Goal: Task Accomplishment & Management: Manage account settings

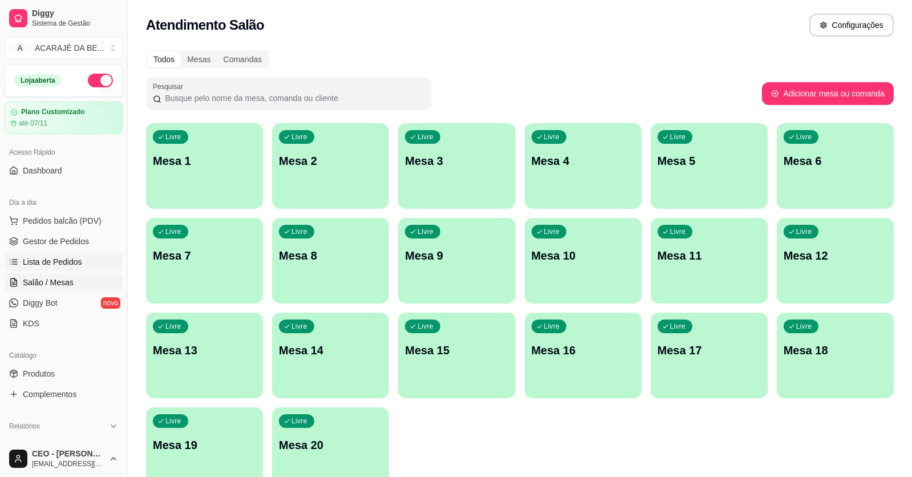
scroll to position [56, 0]
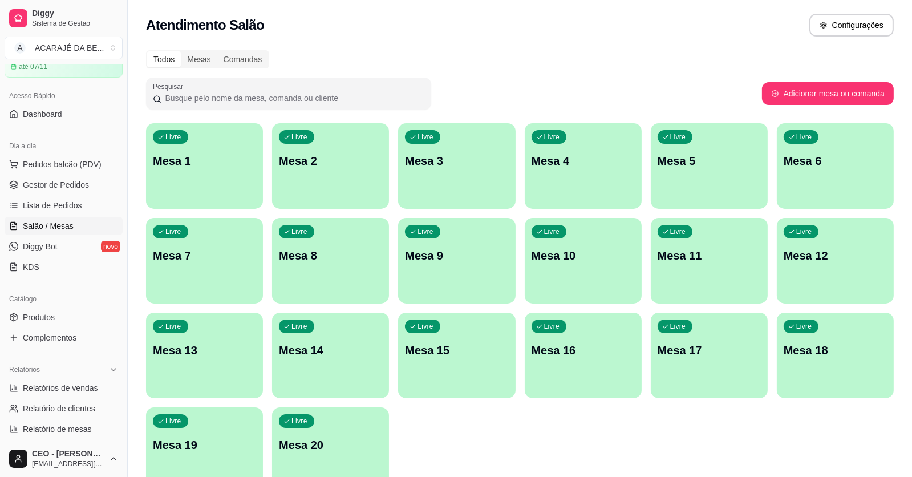
click at [608, 165] on p "Mesa 4" at bounding box center [583, 161] width 103 height 16
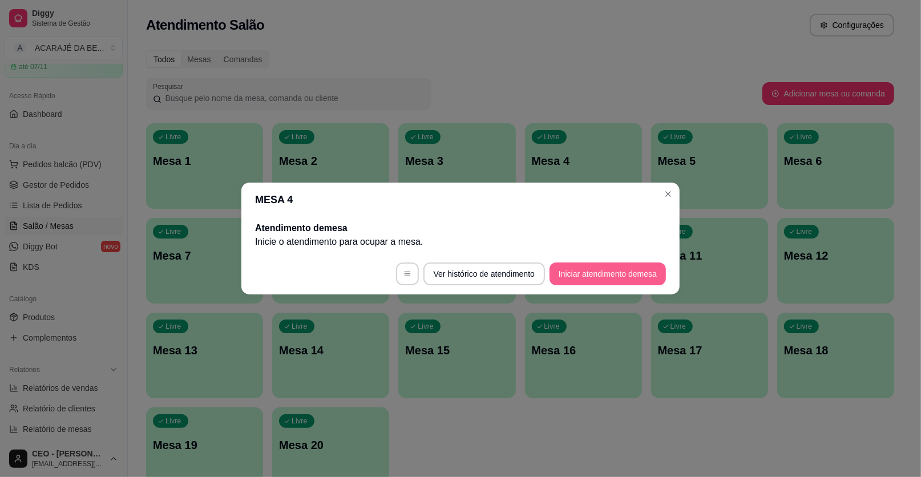
click at [576, 269] on button "Iniciar atendimento de mesa" at bounding box center [607, 273] width 116 height 23
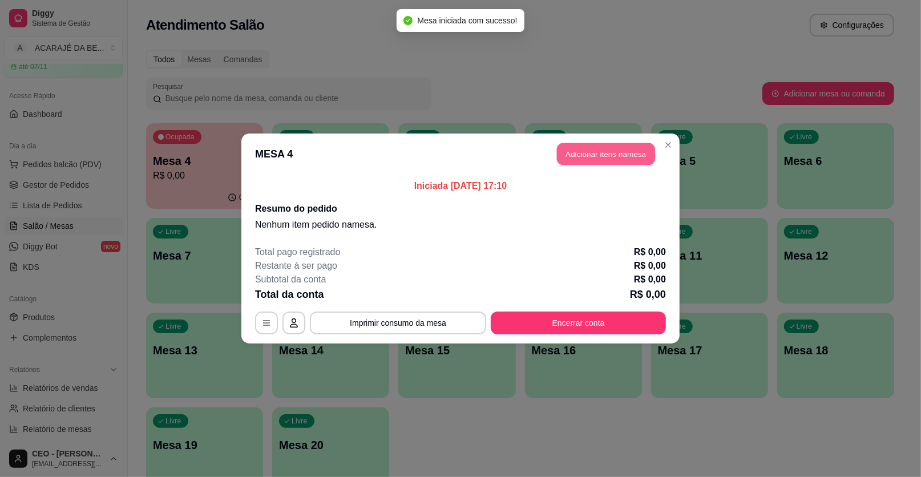
click at [591, 147] on button "Adicionar itens na mesa" at bounding box center [606, 154] width 98 height 22
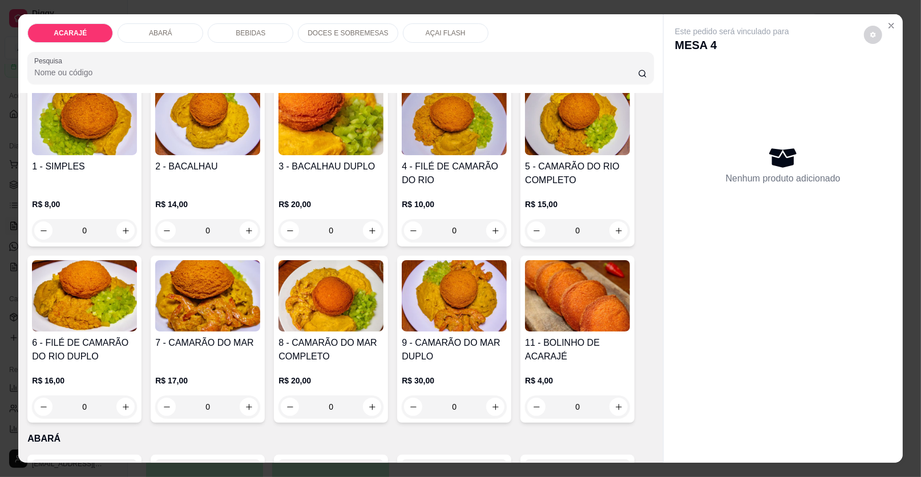
scroll to position [114, 0]
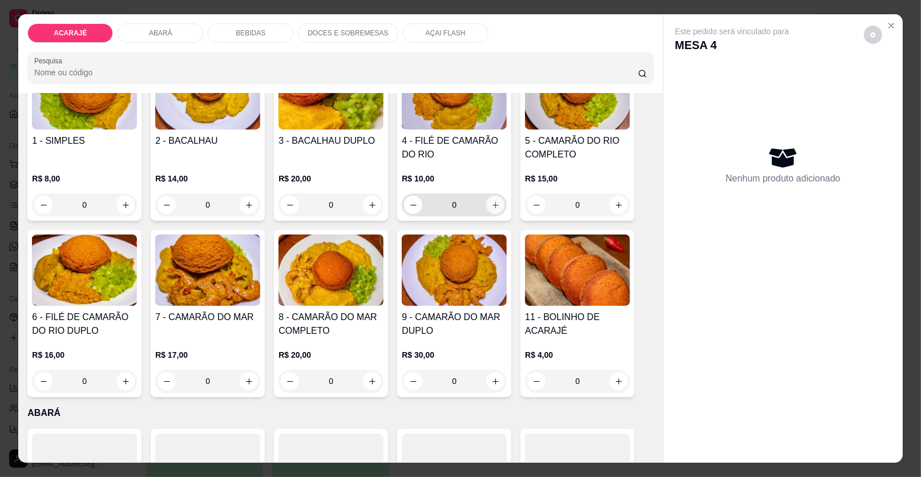
click at [486, 206] on button "increase-product-quantity" at bounding box center [495, 205] width 18 height 18
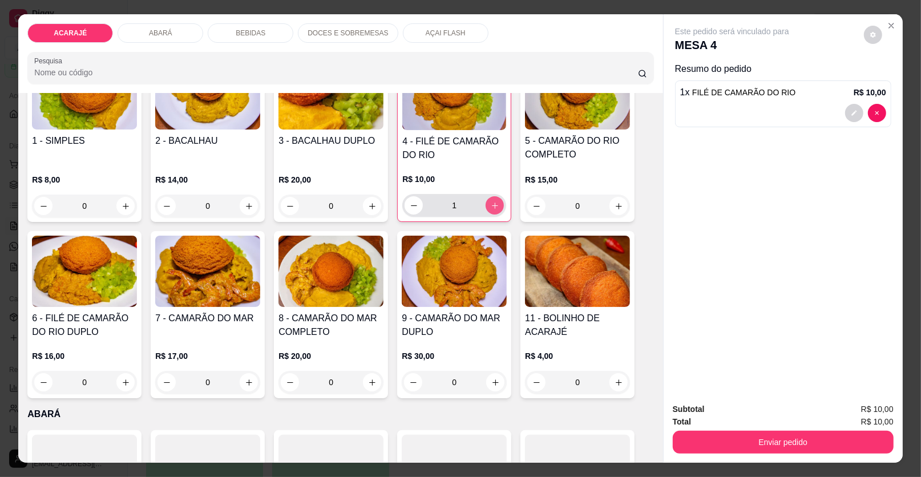
type input "1"
click at [64, 298] on img at bounding box center [84, 271] width 105 height 71
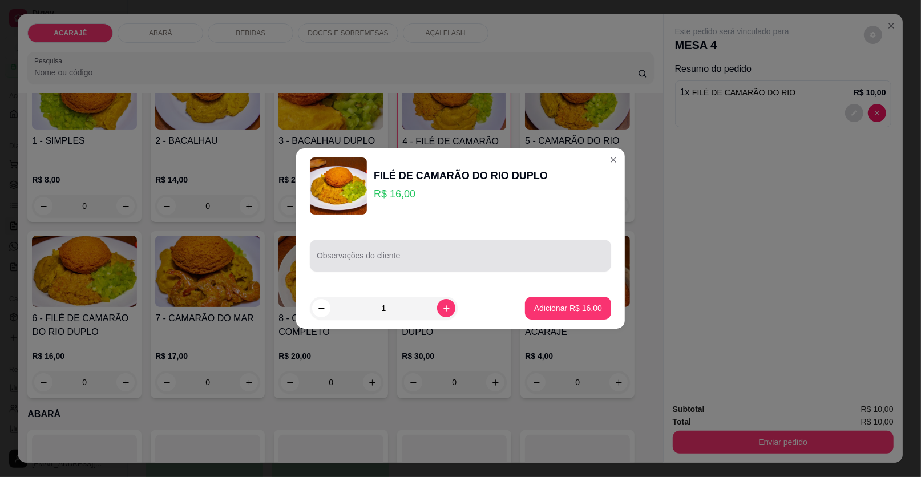
click at [354, 257] on input "Observações do cliente" at bounding box center [460, 259] width 287 height 11
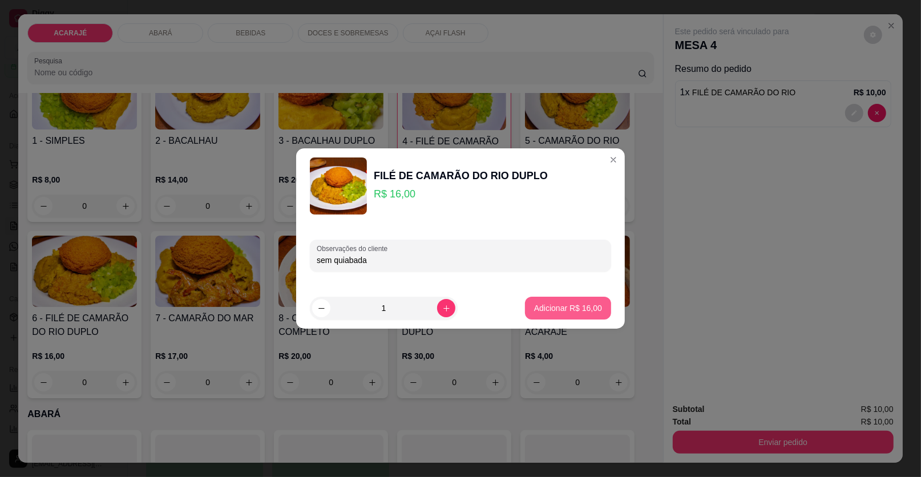
type input "sem quiabada"
click at [585, 306] on p "Adicionar R$ 16,00" at bounding box center [568, 307] width 66 height 11
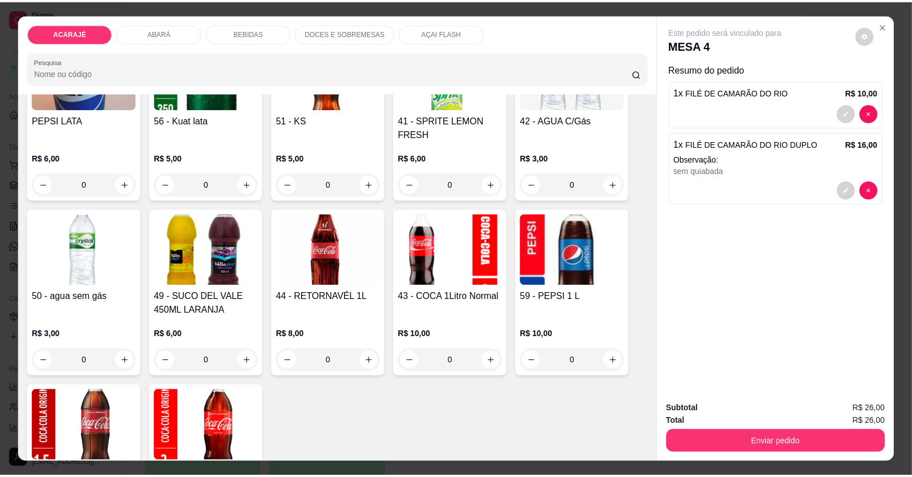
scroll to position [1140, 0]
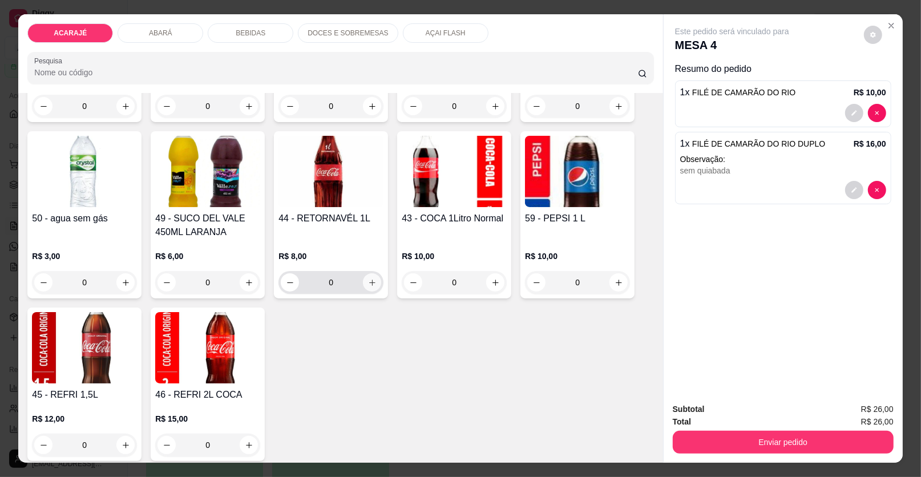
click at [363, 280] on button "increase-product-quantity" at bounding box center [372, 282] width 18 height 18
type input "1"
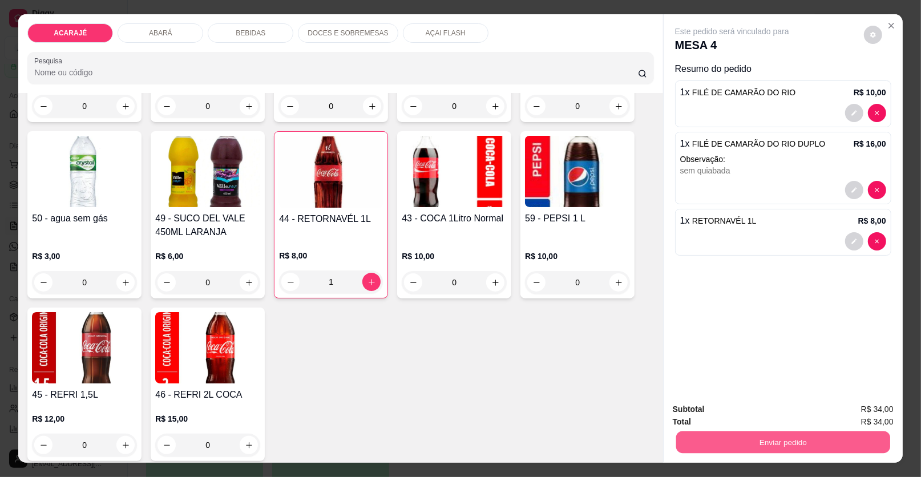
click at [723, 436] on button "Enviar pedido" at bounding box center [783, 442] width 214 height 22
click at [869, 411] on button "Enviar pedido" at bounding box center [863, 413] width 63 height 21
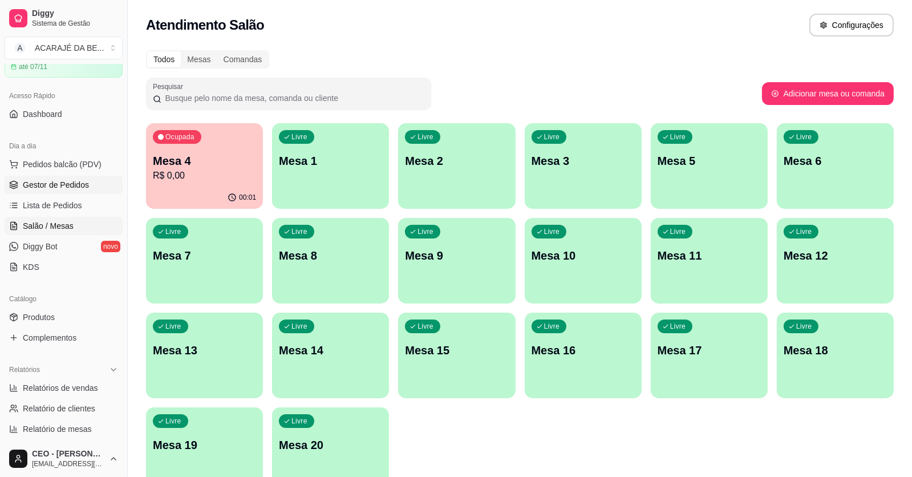
click at [90, 189] on link "Gestor de Pedidos" at bounding box center [64, 185] width 118 height 18
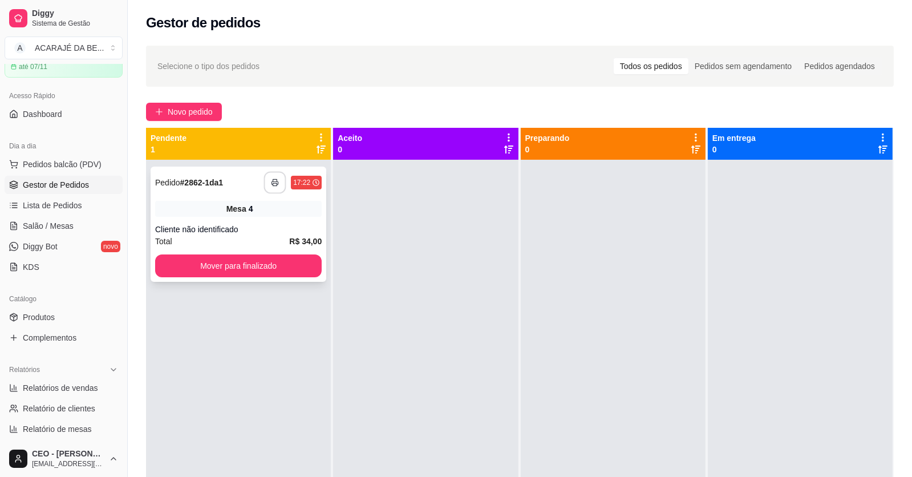
click at [264, 178] on button "button" at bounding box center [275, 183] width 22 height 22
click at [311, 227] on div "Cliente não identificado" at bounding box center [238, 229] width 167 height 11
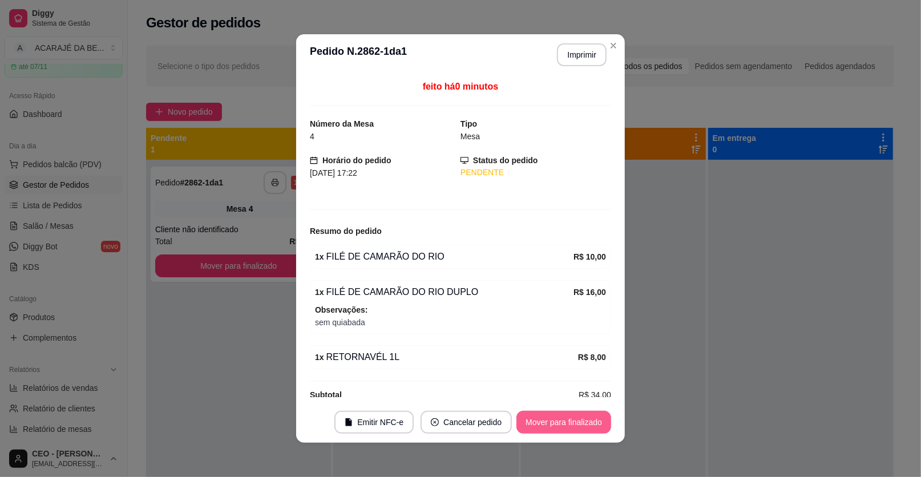
click at [570, 423] on button "Mover para finalizado" at bounding box center [563, 422] width 95 height 23
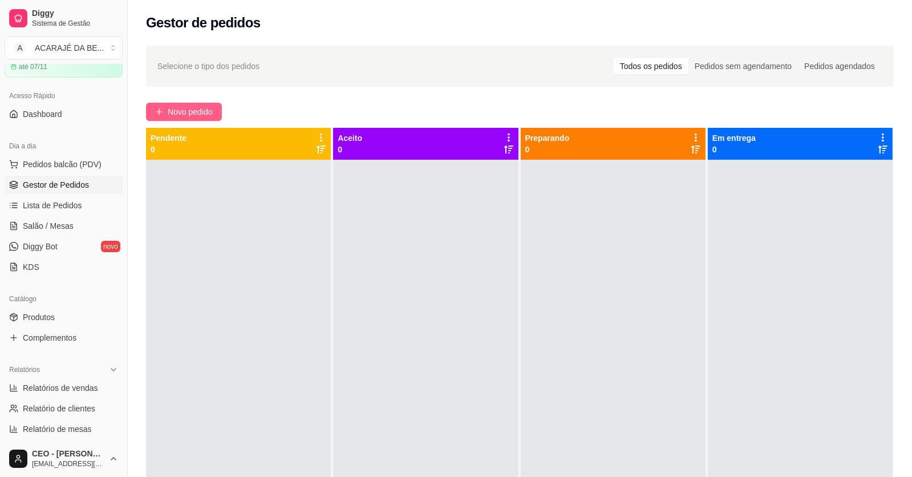
click at [213, 107] on span "Novo pedido" at bounding box center [190, 112] width 45 height 13
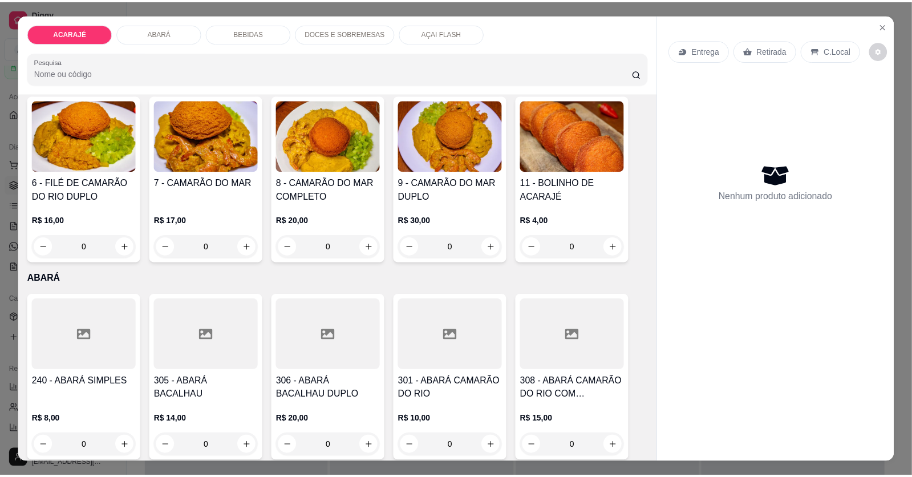
scroll to position [114, 0]
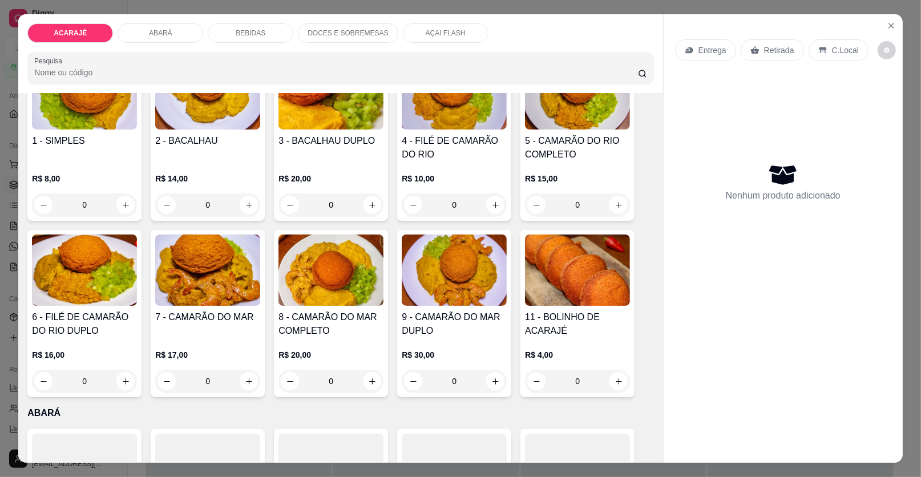
click at [453, 120] on img at bounding box center [454, 93] width 105 height 71
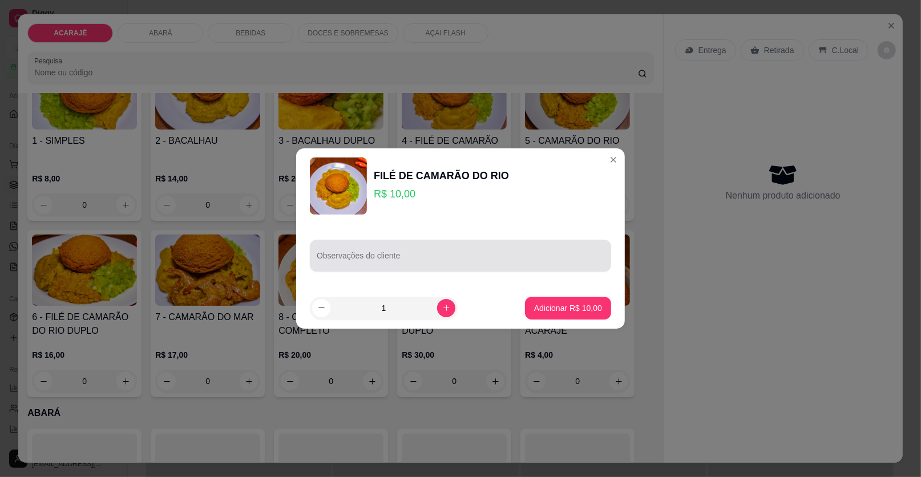
click at [422, 254] on input "Observações do cliente" at bounding box center [460, 259] width 287 height 11
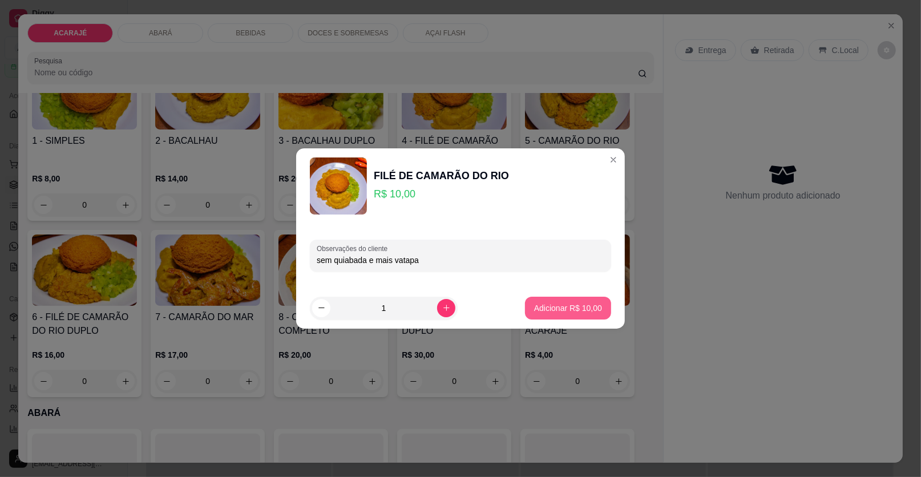
type input "sem quiabada e mais vatapa"
click at [533, 301] on button "Adicionar R$ 10,00" at bounding box center [568, 308] width 86 height 23
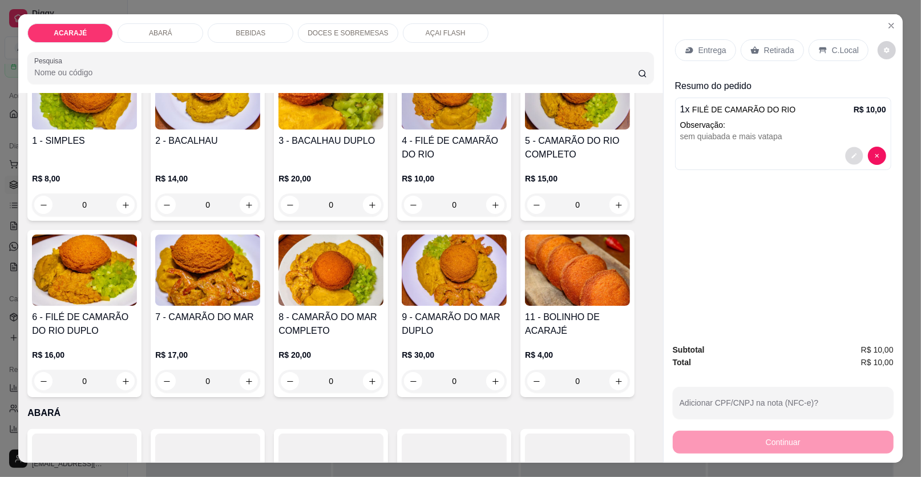
click at [846, 150] on button "decrease-product-quantity" at bounding box center [854, 156] width 18 height 18
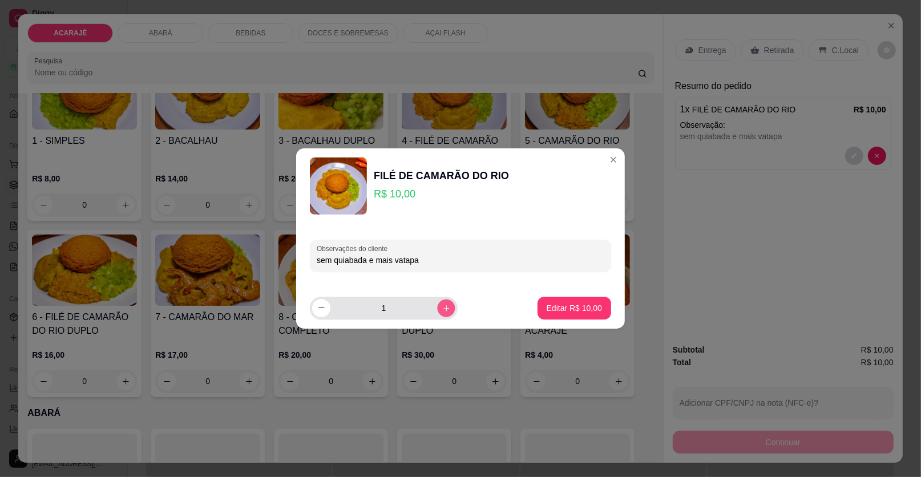
click at [443, 305] on icon "increase-product-quantity" at bounding box center [446, 308] width 6 height 6
type input "2"
click at [564, 299] on button "Editar R$ 20,00" at bounding box center [573, 308] width 71 height 22
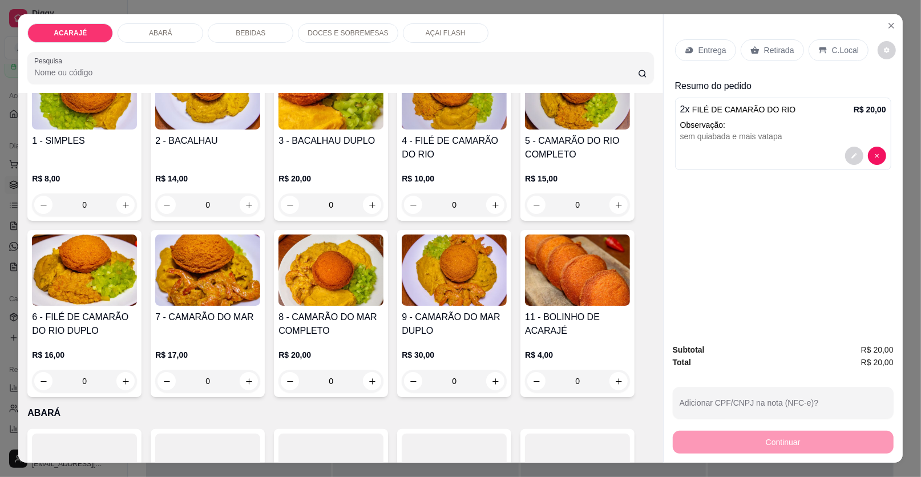
click at [769, 47] on p "Retirada" at bounding box center [779, 49] width 30 height 11
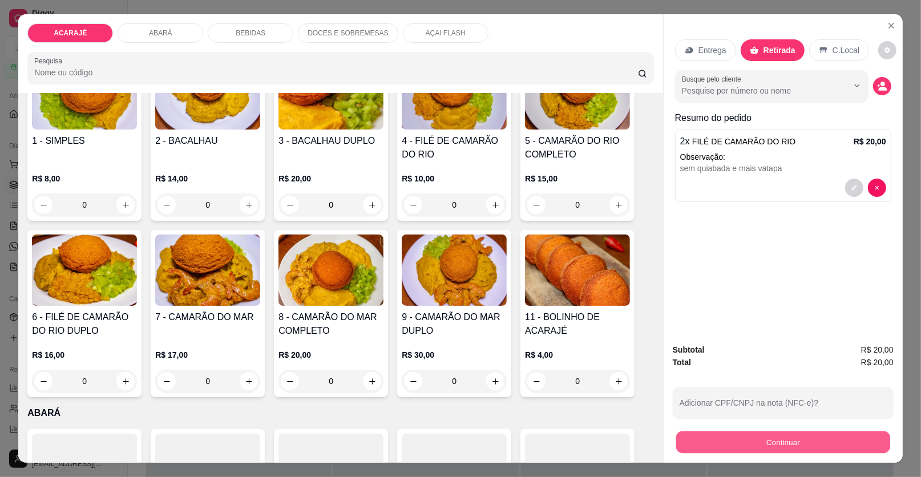
click at [726, 443] on button "Continuar" at bounding box center [783, 442] width 214 height 22
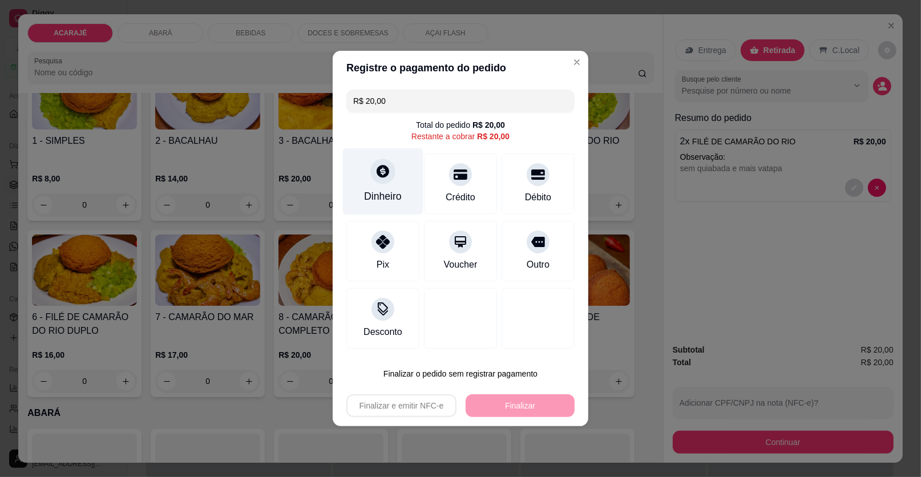
click at [399, 173] on div "Dinheiro" at bounding box center [383, 181] width 80 height 67
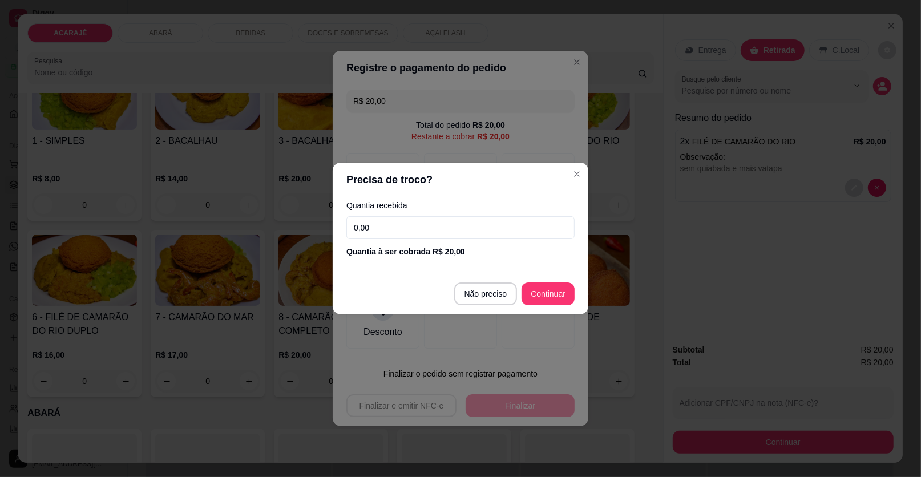
click at [420, 232] on input "0,00" at bounding box center [460, 227] width 228 height 23
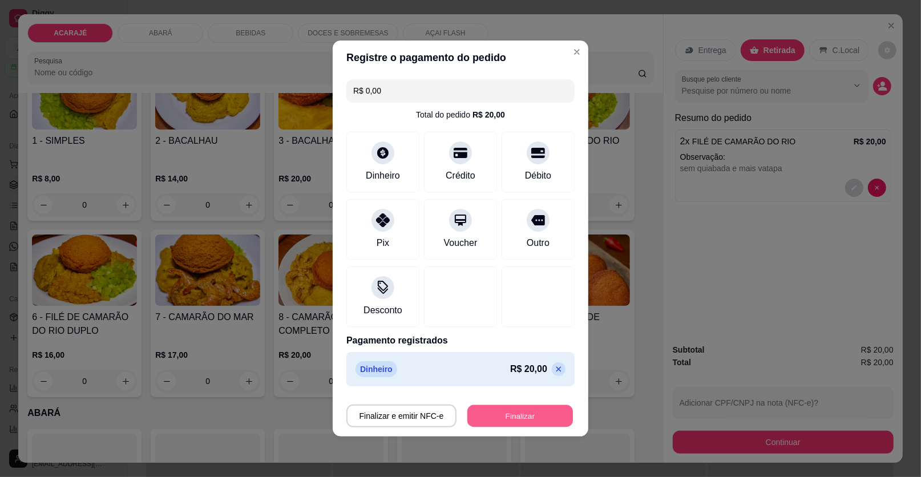
click at [519, 406] on button "Finalizar" at bounding box center [520, 416] width 106 height 22
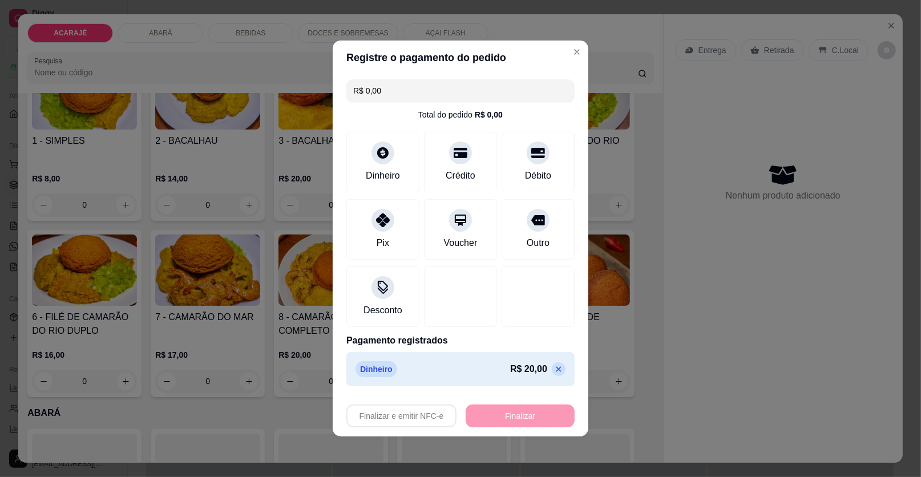
type input "-R$ 20,00"
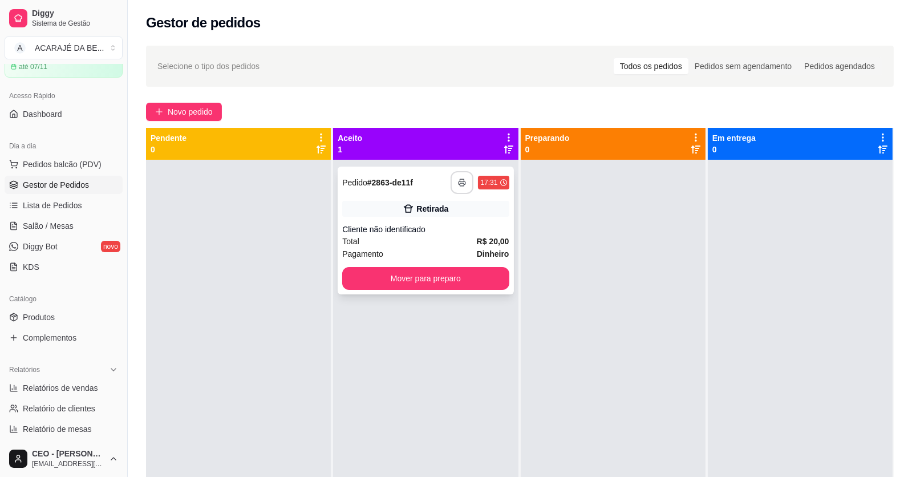
click at [455, 183] on button "button" at bounding box center [462, 182] width 23 height 23
click at [457, 204] on div "Retirada" at bounding box center [425, 209] width 167 height 16
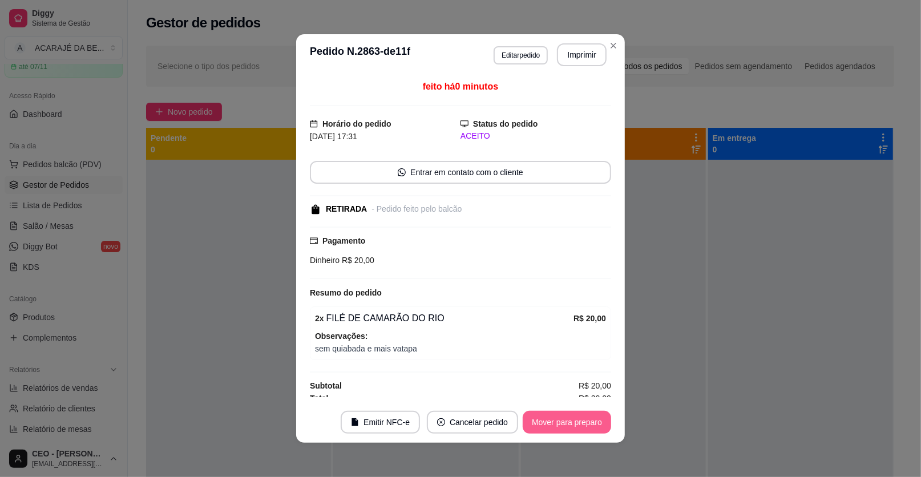
click at [545, 420] on button "Mover para preparo" at bounding box center [567, 422] width 88 height 23
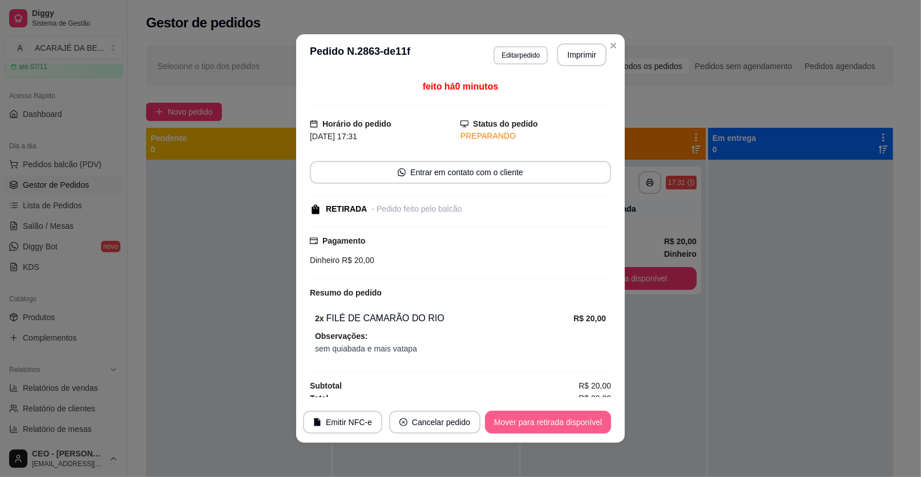
click at [567, 415] on button "Mover para retirada disponível" at bounding box center [548, 422] width 126 height 23
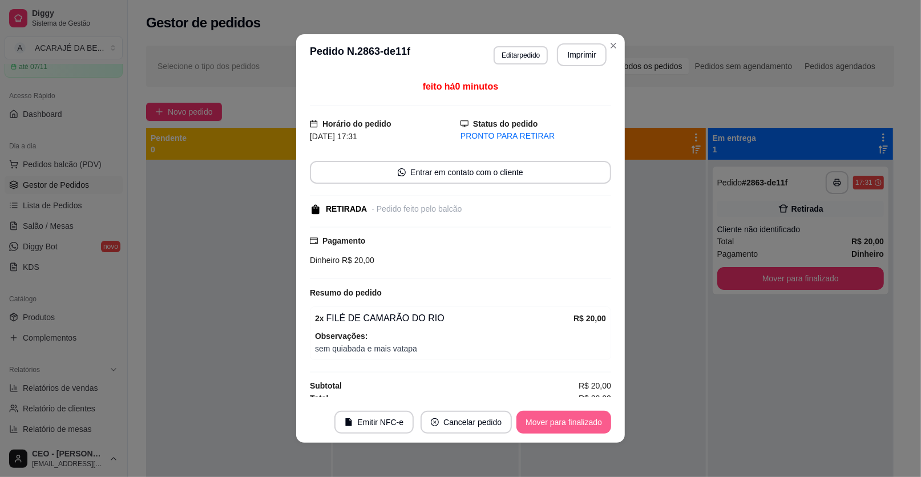
click at [566, 420] on button "Mover para finalizado" at bounding box center [563, 422] width 95 height 23
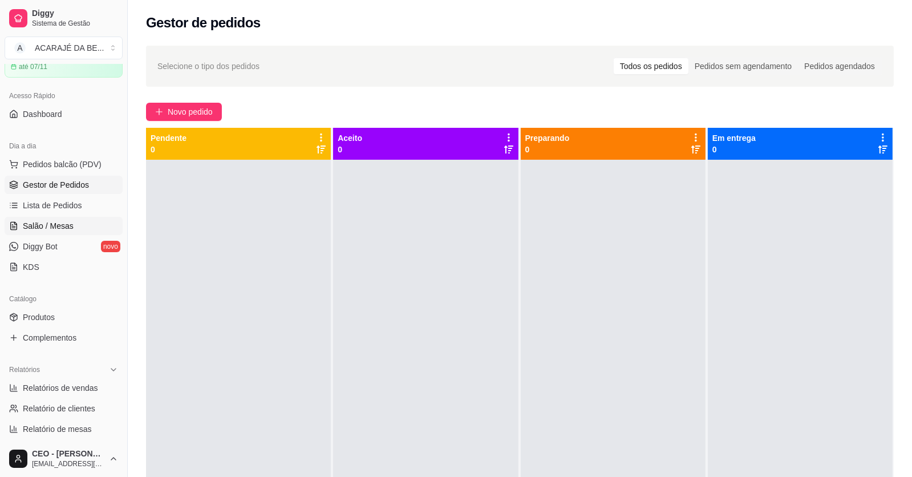
click at [59, 223] on span "Salão / Mesas" at bounding box center [48, 225] width 51 height 11
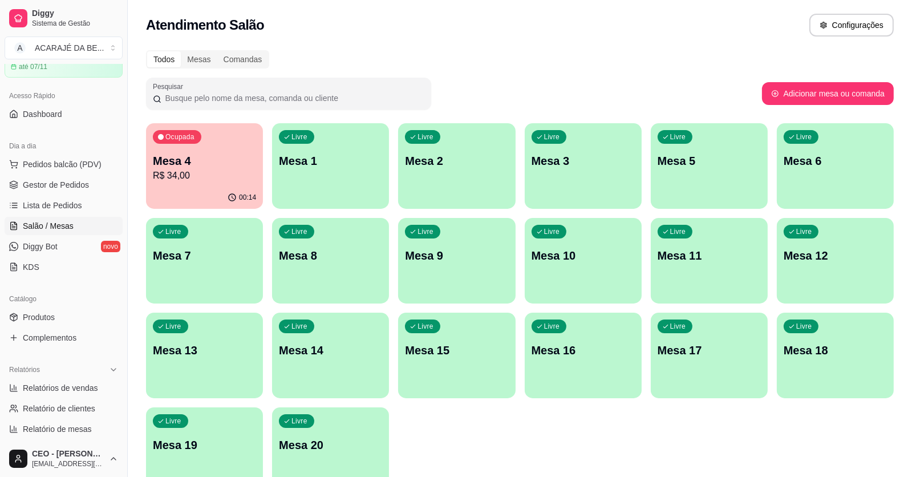
click at [191, 177] on p "R$ 34,00" at bounding box center [204, 176] width 103 height 14
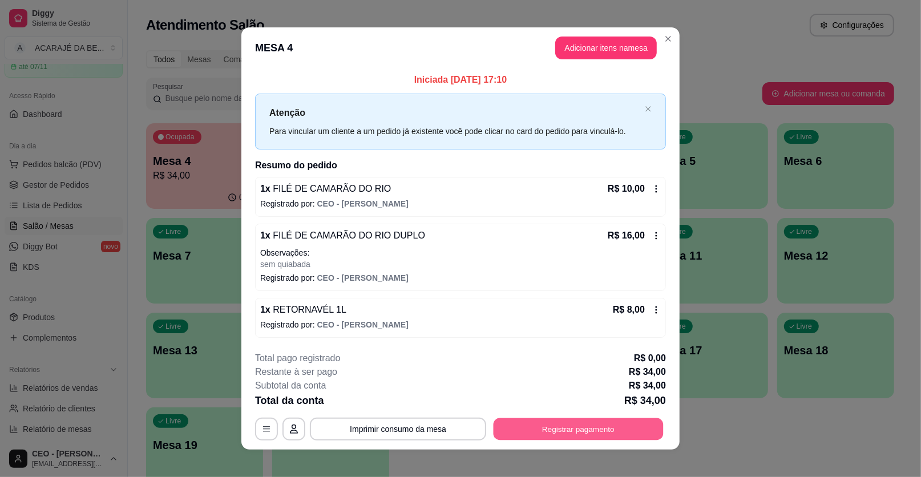
click at [517, 425] on button "Registrar pagamento" at bounding box center [578, 429] width 170 height 22
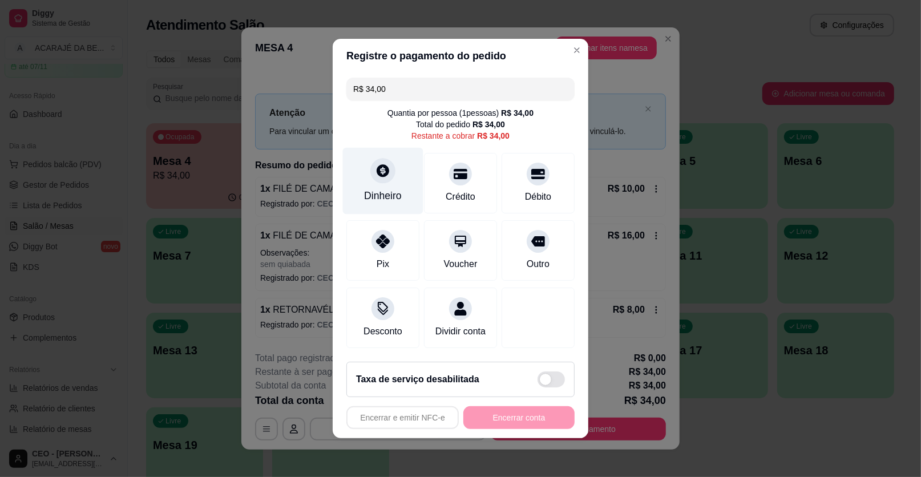
click at [387, 189] on div "Dinheiro" at bounding box center [383, 195] width 38 height 15
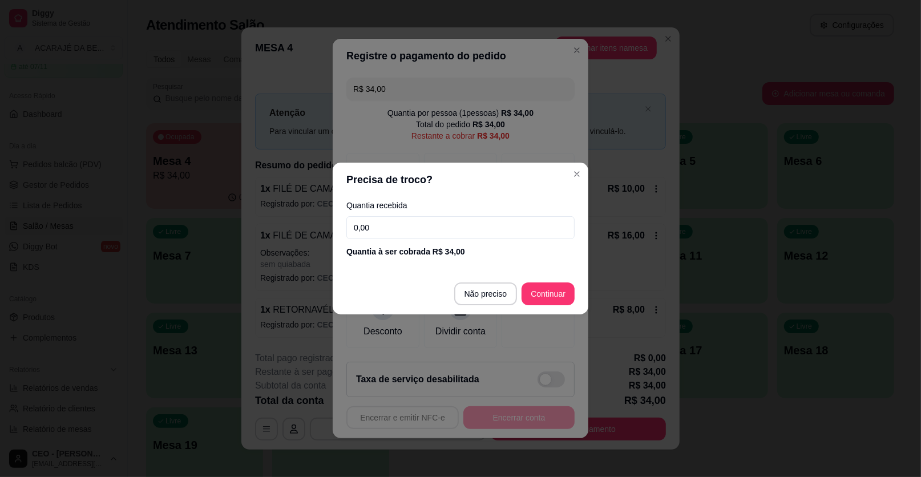
click at [410, 216] on div "Quantia recebida 0,00 Quantia à ser cobrada R$ 34,00" at bounding box center [461, 229] width 256 height 65
click at [419, 222] on input "0,00" at bounding box center [460, 227] width 228 height 23
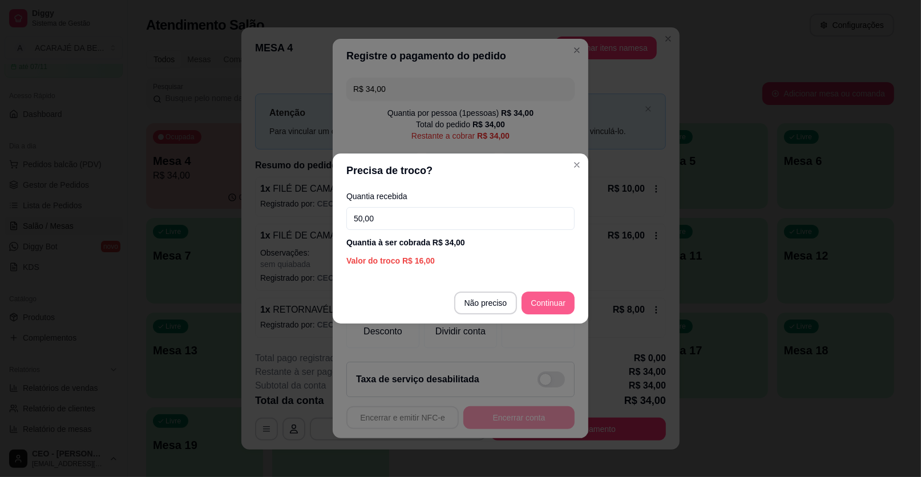
type input "50,00"
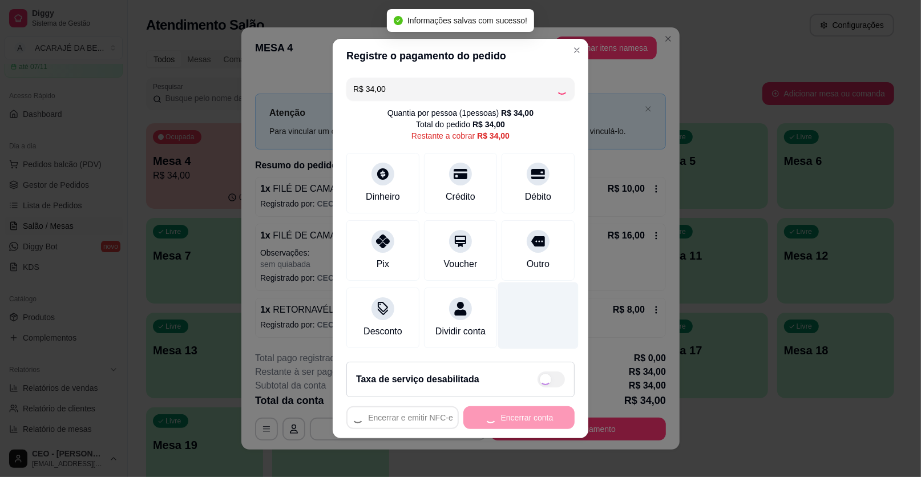
type input "R$ 0,00"
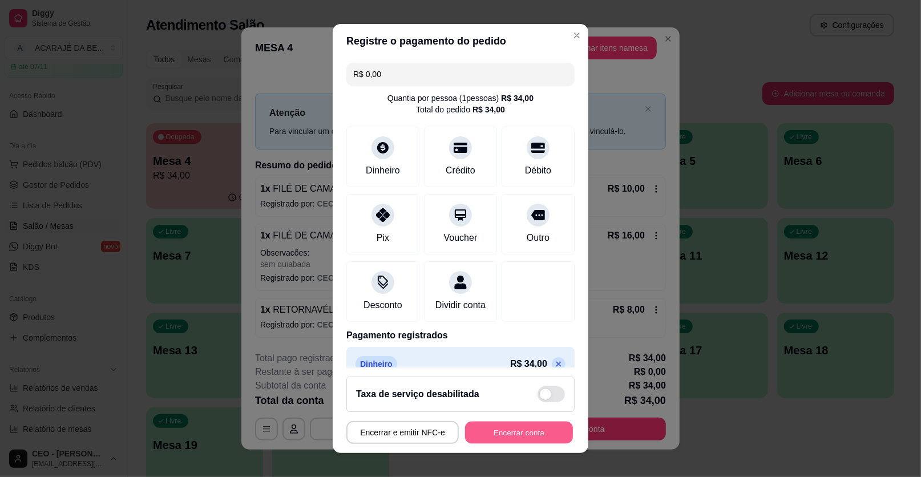
click at [510, 430] on button "Encerrar conta" at bounding box center [519, 433] width 108 height 22
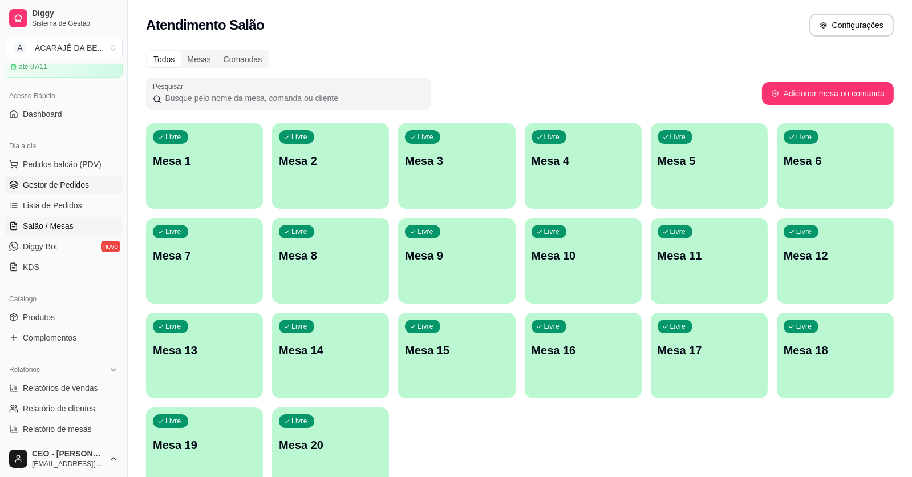
click at [64, 183] on span "Gestor de Pedidos" at bounding box center [56, 184] width 66 height 11
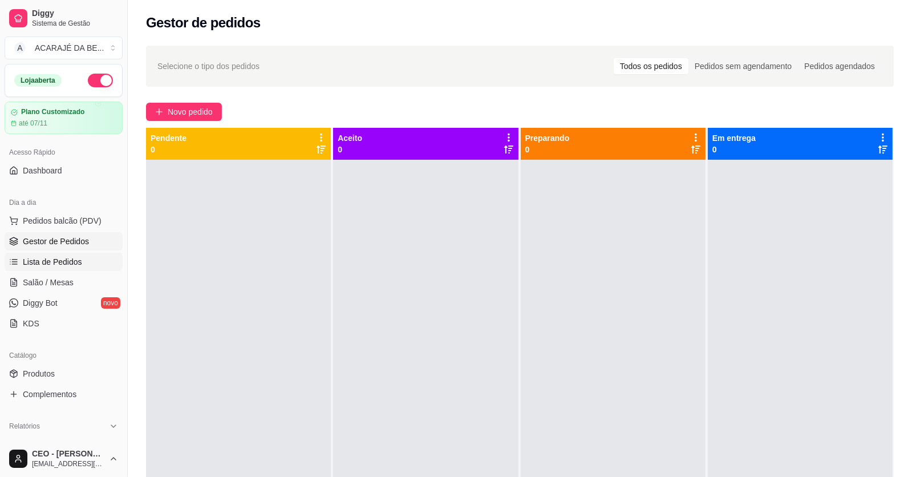
click at [52, 262] on span "Lista de Pedidos" at bounding box center [52, 261] width 59 height 11
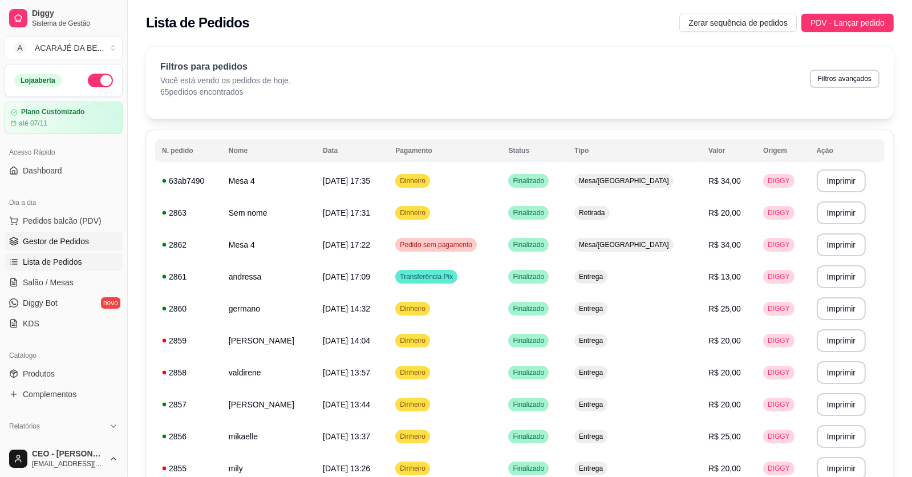
click at [51, 249] on link "Gestor de Pedidos" at bounding box center [64, 241] width 118 height 18
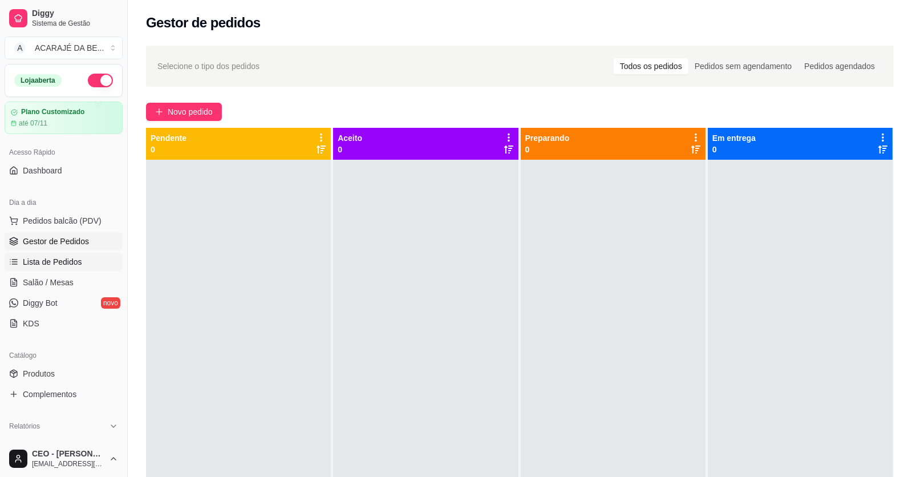
click at [42, 266] on span "Lista de Pedidos" at bounding box center [52, 261] width 59 height 11
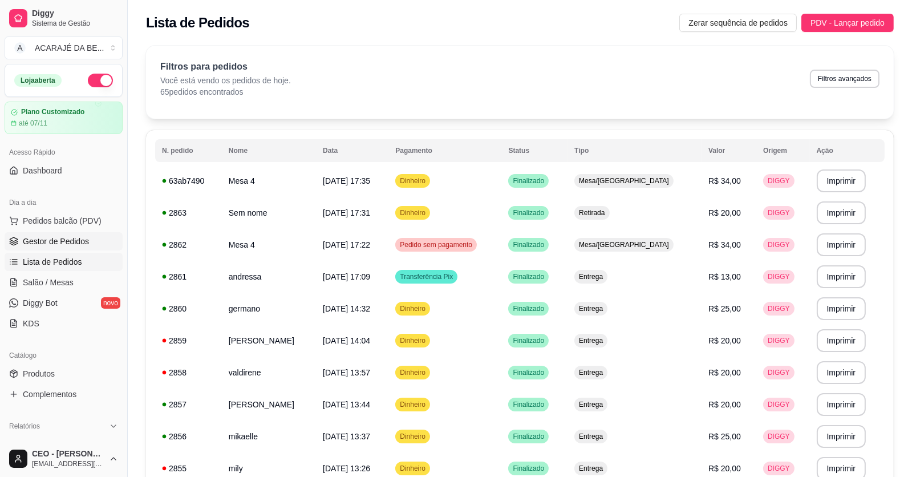
click at [68, 242] on span "Gestor de Pedidos" at bounding box center [56, 241] width 66 height 11
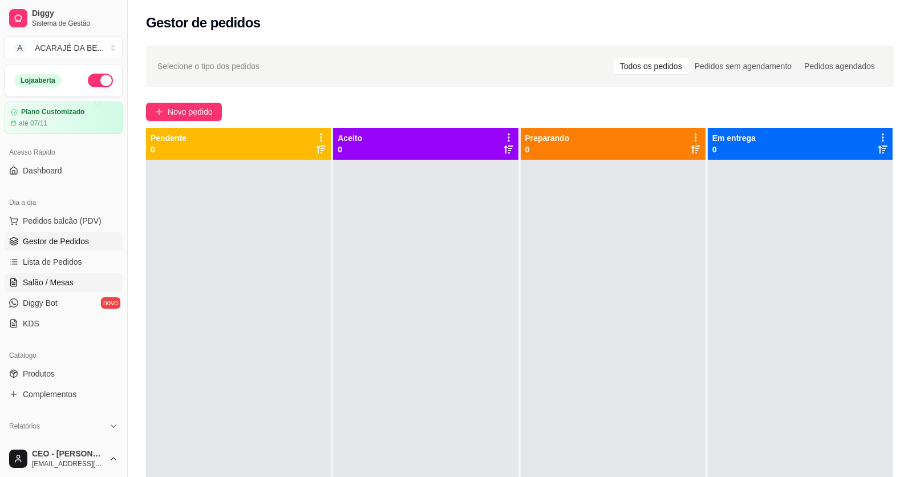
click at [55, 286] on span "Salão / Mesas" at bounding box center [48, 282] width 51 height 11
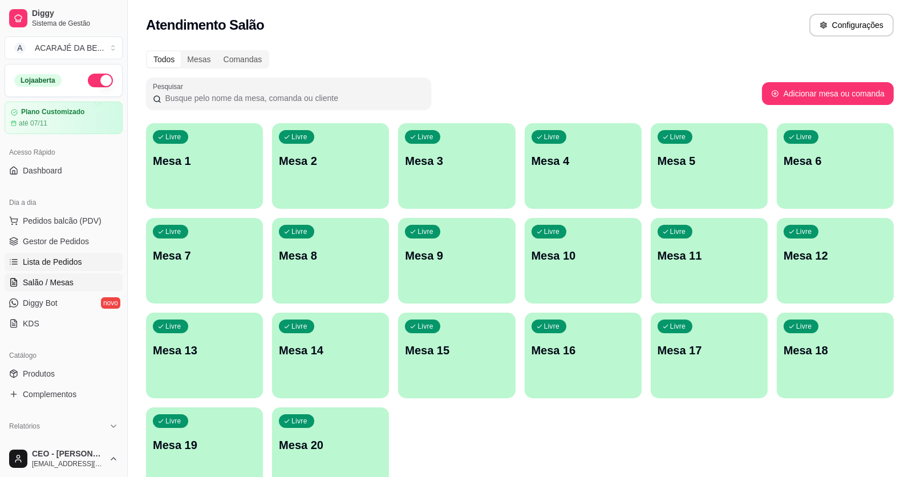
click at [55, 266] on span "Lista de Pedidos" at bounding box center [52, 261] width 59 height 11
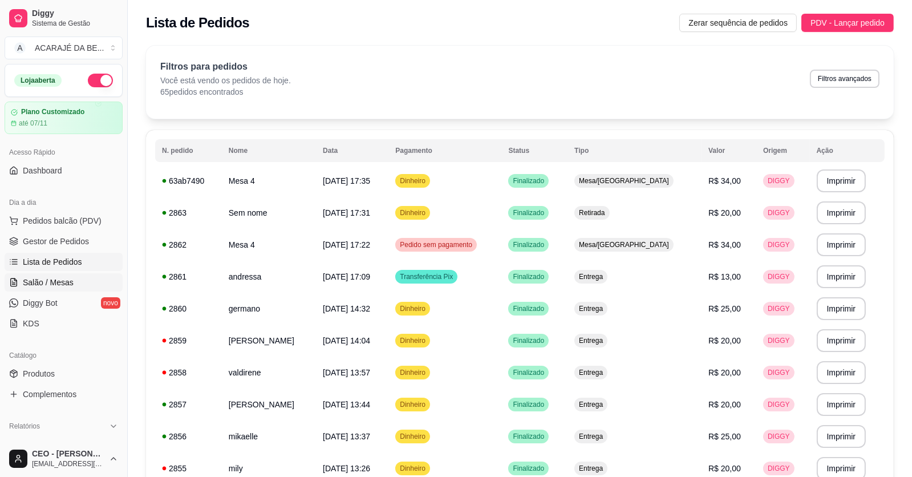
click at [62, 281] on span "Salão / Mesas" at bounding box center [48, 282] width 51 height 11
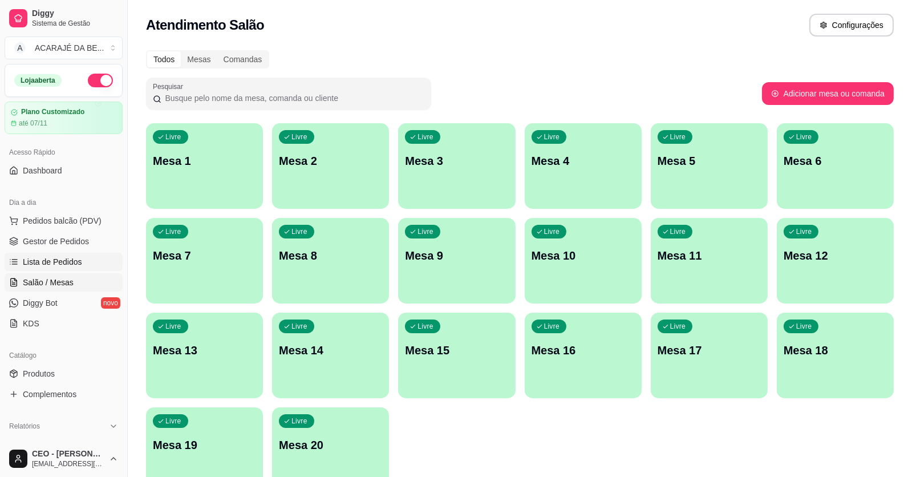
click at [63, 261] on span "Lista de Pedidos" at bounding box center [52, 261] width 59 height 11
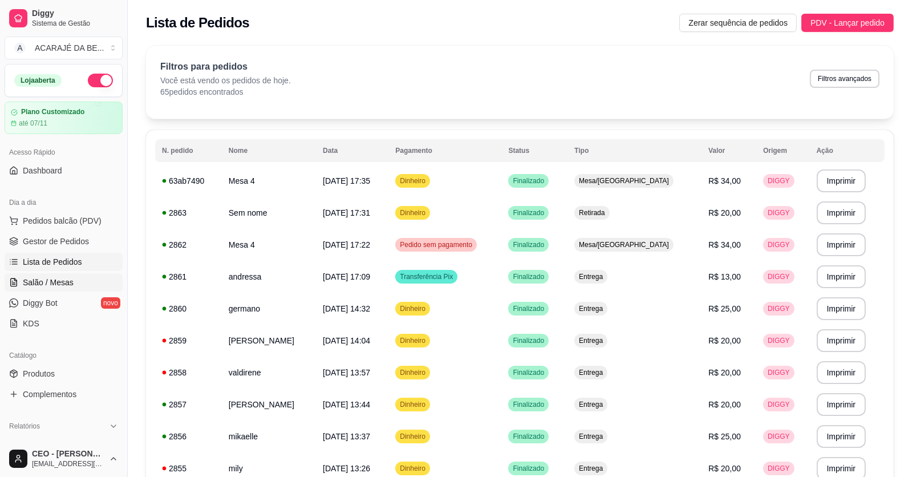
click at [43, 279] on span "Salão / Mesas" at bounding box center [48, 282] width 51 height 11
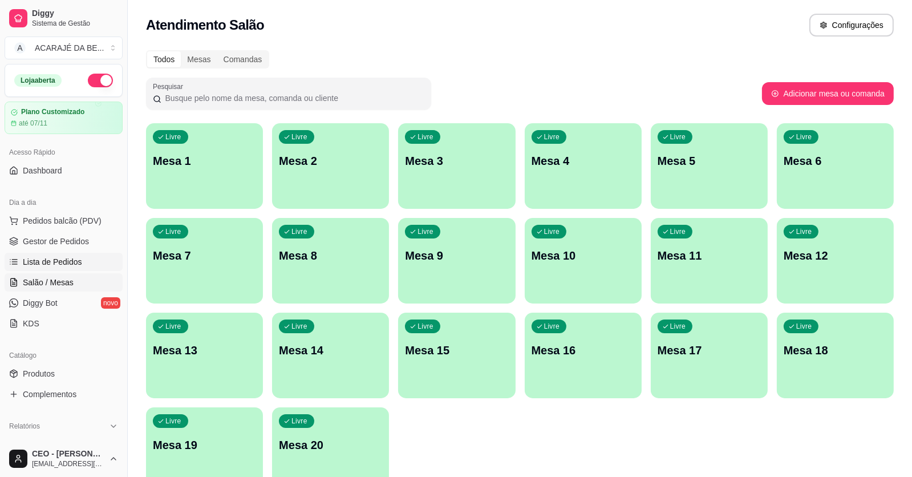
click at [44, 264] on span "Lista de Pedidos" at bounding box center [52, 261] width 59 height 11
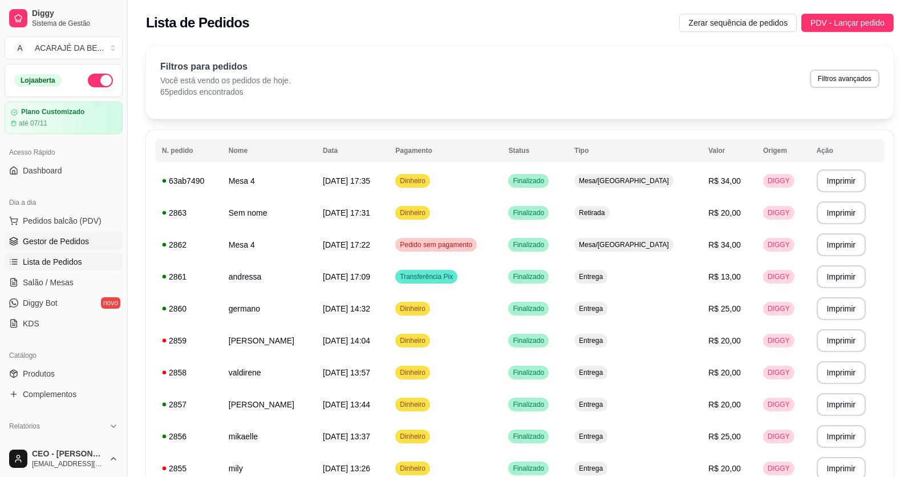
click at [31, 246] on span "Gestor de Pedidos" at bounding box center [56, 241] width 66 height 11
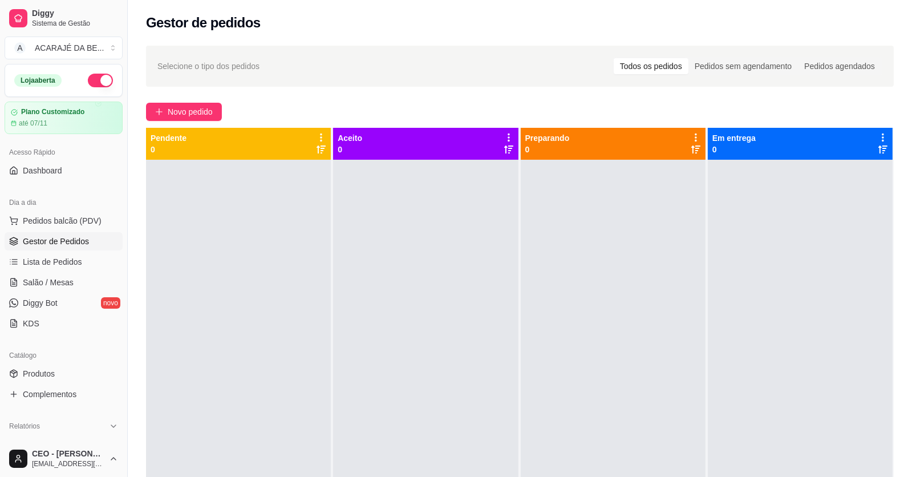
click at [598, 400] on div at bounding box center [613, 398] width 185 height 477
click at [51, 269] on link "Lista de Pedidos" at bounding box center [64, 262] width 118 height 18
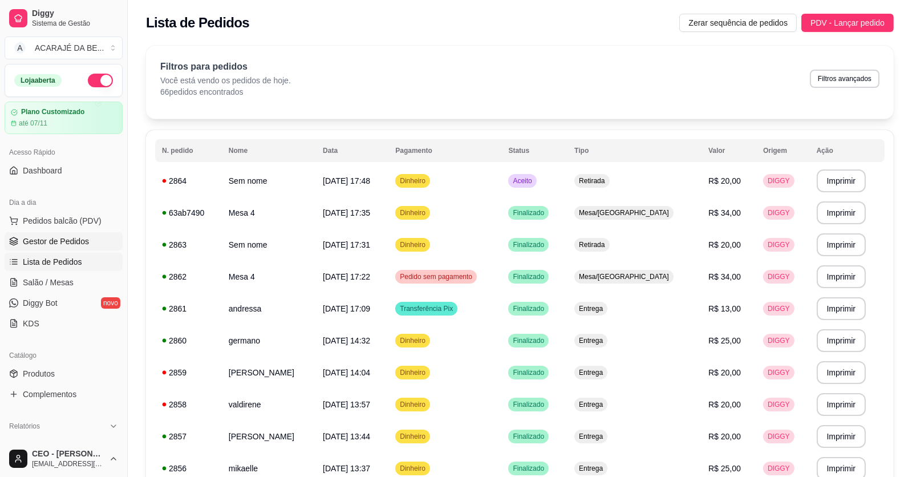
click at [53, 237] on span "Gestor de Pedidos" at bounding box center [56, 241] width 66 height 11
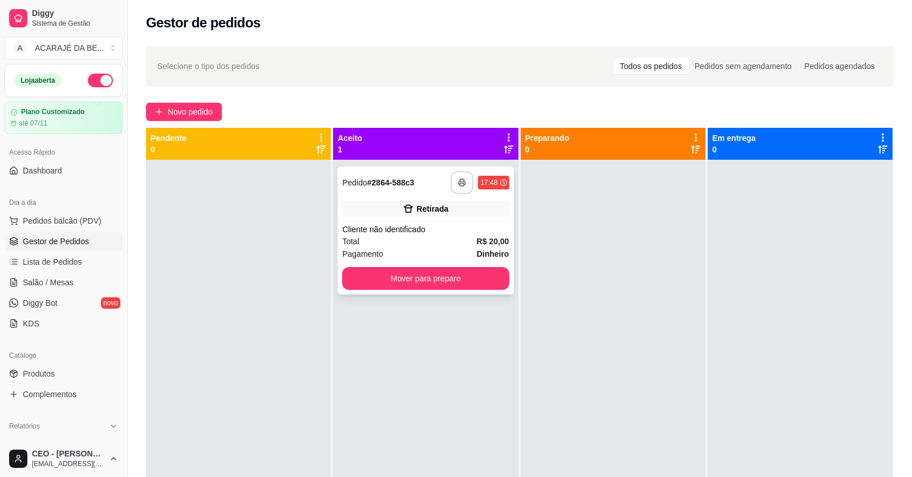
click at [458, 185] on icon "button" at bounding box center [462, 183] width 8 height 8
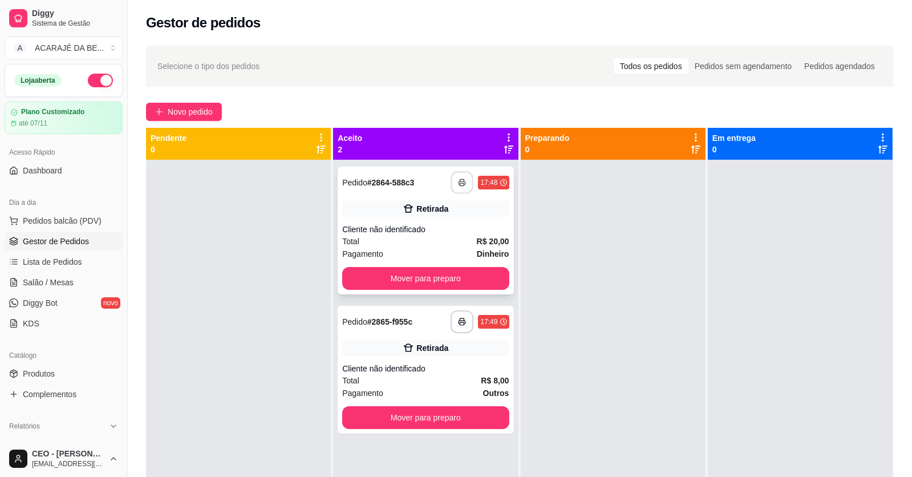
click at [461, 183] on icon "button" at bounding box center [463, 183] width 8 height 8
click at [454, 281] on button "Mover para preparo" at bounding box center [425, 278] width 167 height 23
click at [454, 281] on div "Mover para preparo" at bounding box center [425, 278] width 167 height 23
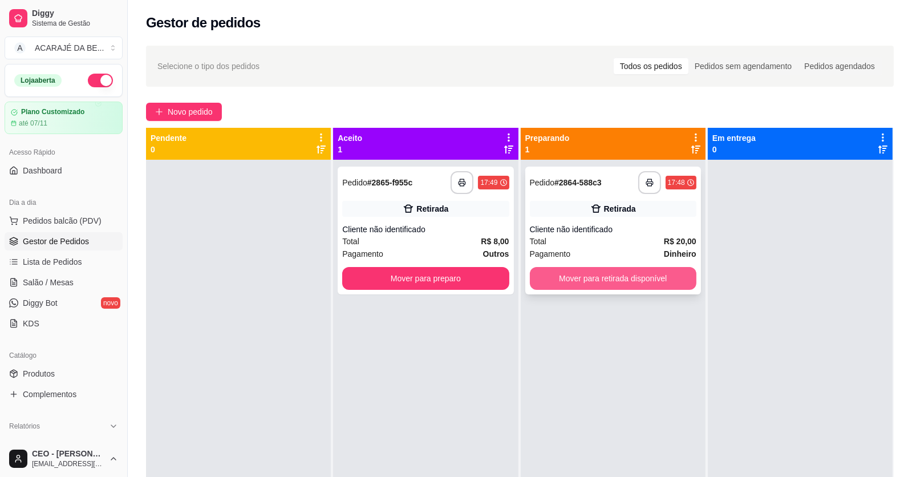
click at [597, 284] on button "Mover para retirada disponível" at bounding box center [613, 278] width 167 height 23
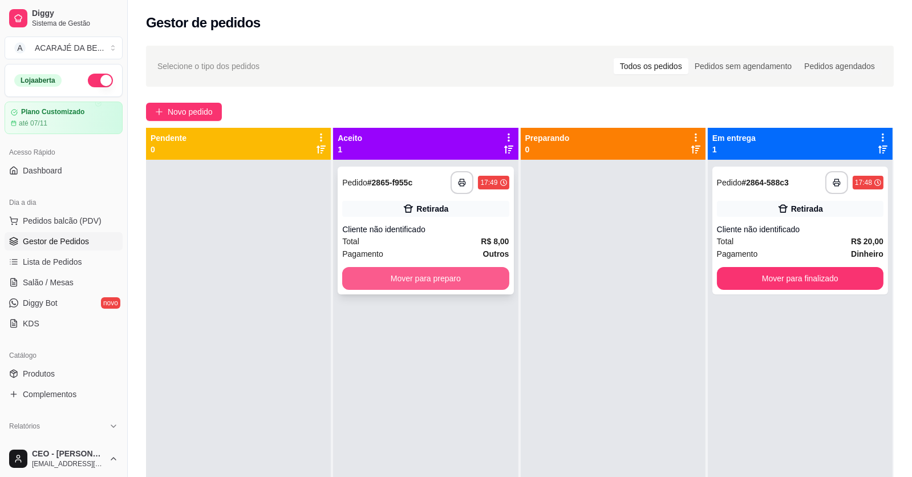
click at [463, 276] on button "Mover para preparo" at bounding box center [425, 278] width 167 height 23
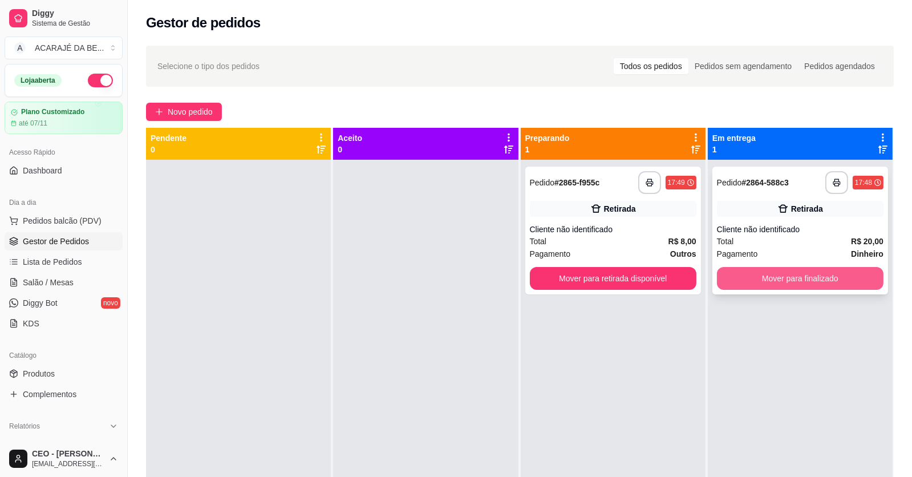
click at [729, 286] on button "Mover para finalizado" at bounding box center [800, 278] width 167 height 23
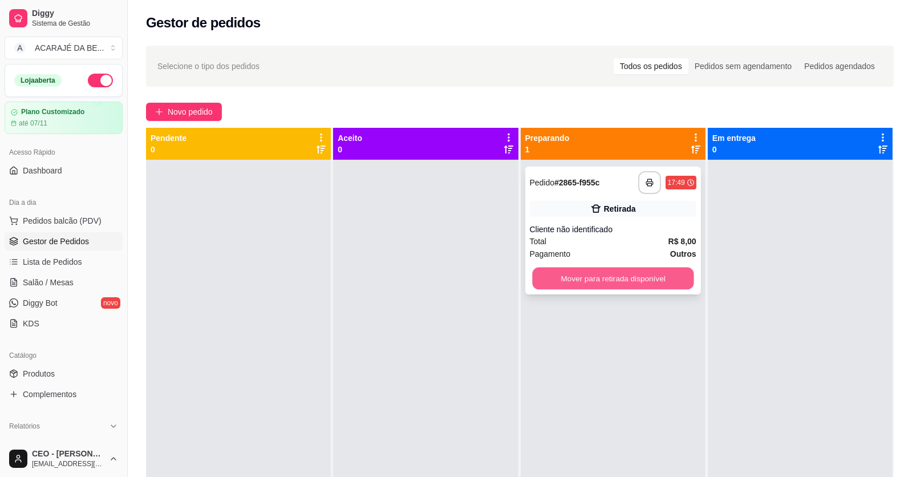
click at [642, 283] on button "Mover para retirada disponível" at bounding box center [612, 279] width 161 height 22
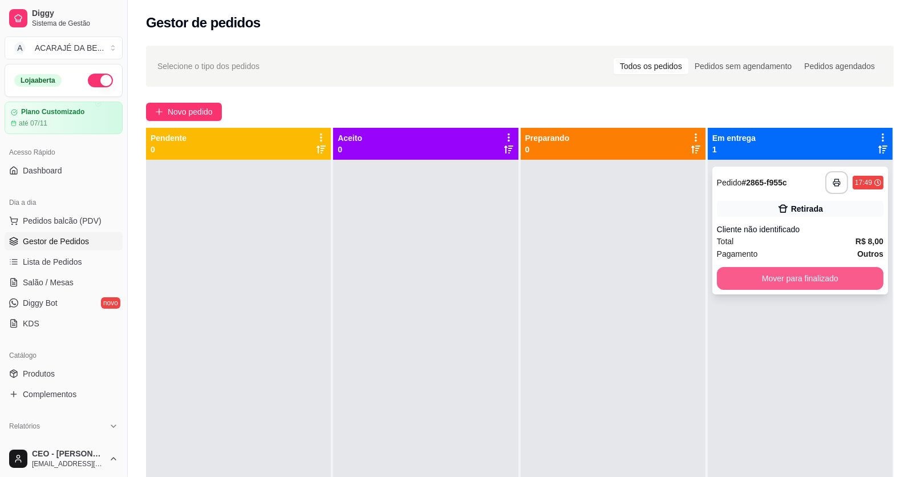
click at [747, 282] on button "Mover para finalizado" at bounding box center [800, 278] width 167 height 23
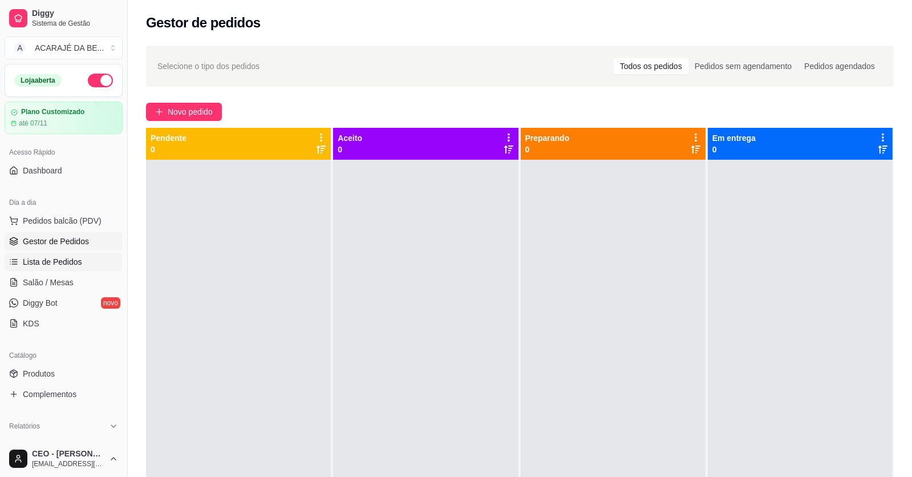
click at [46, 268] on link "Lista de Pedidos" at bounding box center [64, 262] width 118 height 18
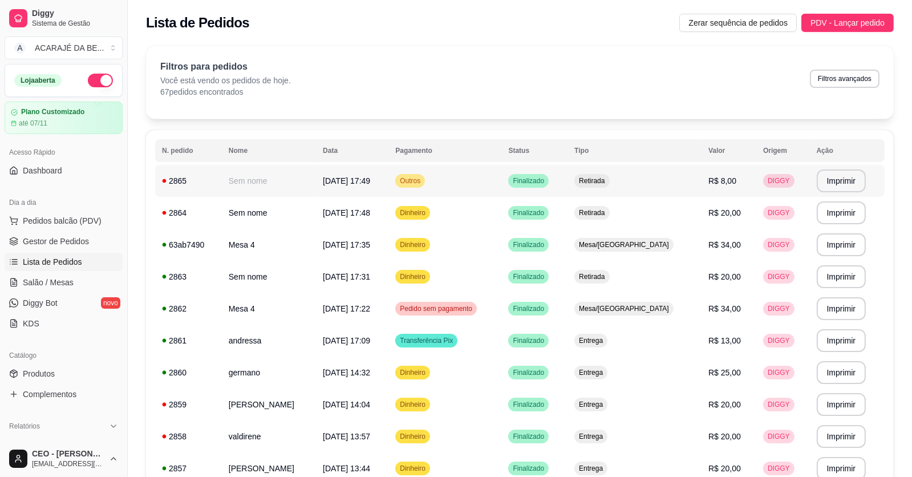
click at [722, 188] on td "R$ 8,00" at bounding box center [729, 181] width 55 height 32
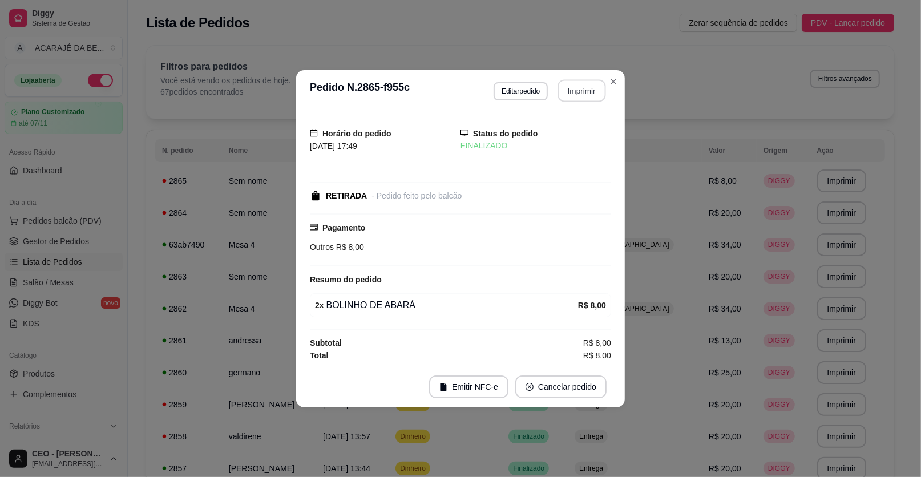
click at [582, 94] on button "Imprimir" at bounding box center [582, 90] width 48 height 22
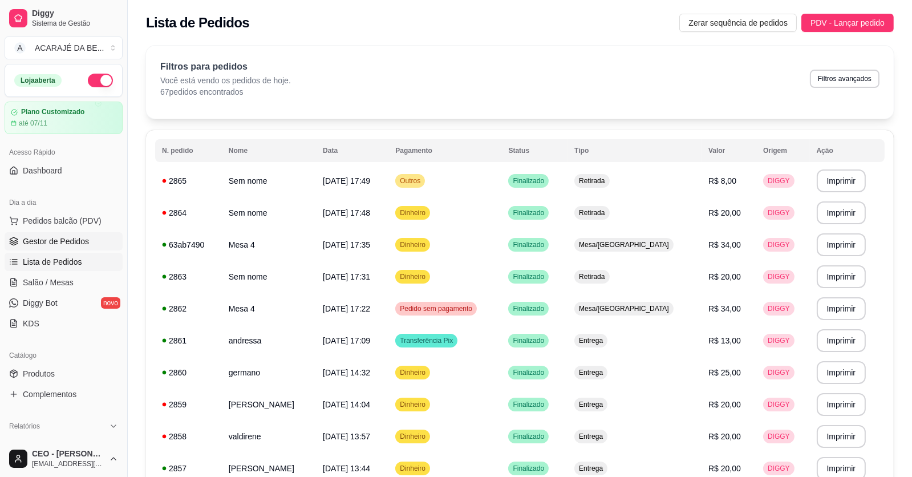
click at [44, 232] on link "Gestor de Pedidos" at bounding box center [64, 241] width 118 height 18
